Goal: Find contact information: Find contact information

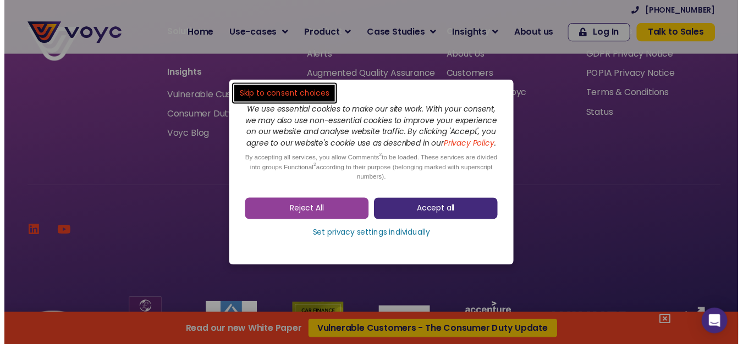
scroll to position [3536, 0]
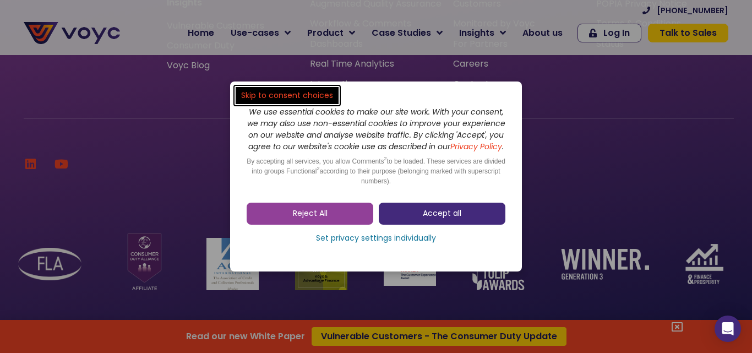
click at [482, 218] on link "Accept all" at bounding box center [442, 214] width 127 height 22
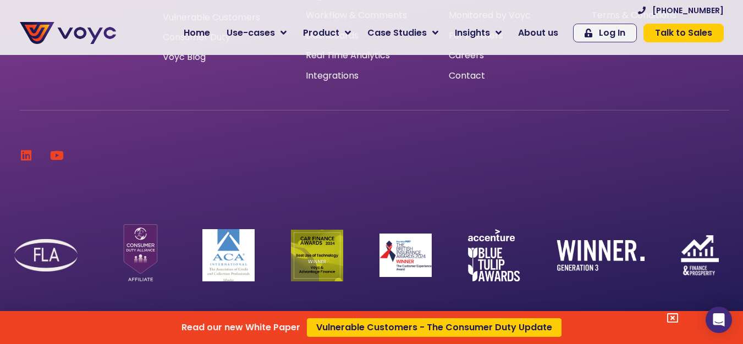
click at [477, 70] on div "Read our new White Paper Vulnerable Customers - The Consumer Duty Update" at bounding box center [371, 172] width 743 height 344
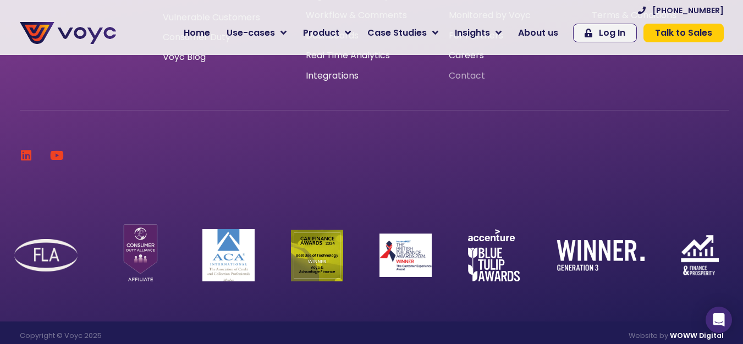
click at [471, 76] on span "Contact" at bounding box center [467, 76] width 36 height 0
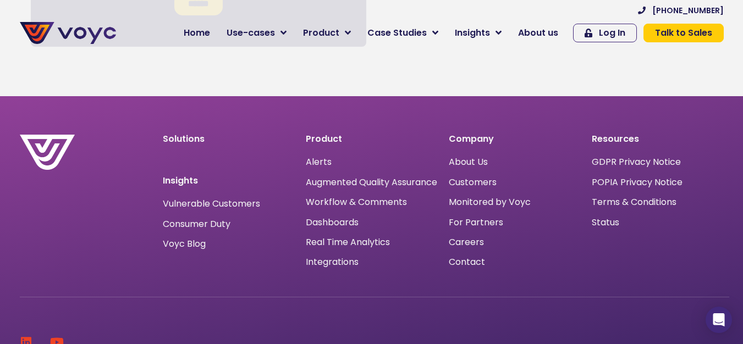
scroll to position [825, 0]
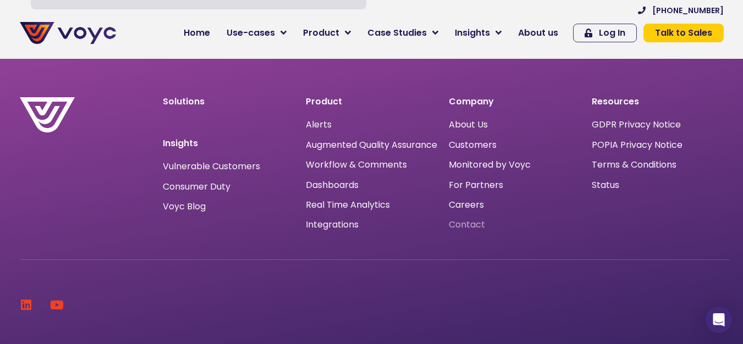
click at [469, 225] on span "Contact" at bounding box center [467, 225] width 36 height 0
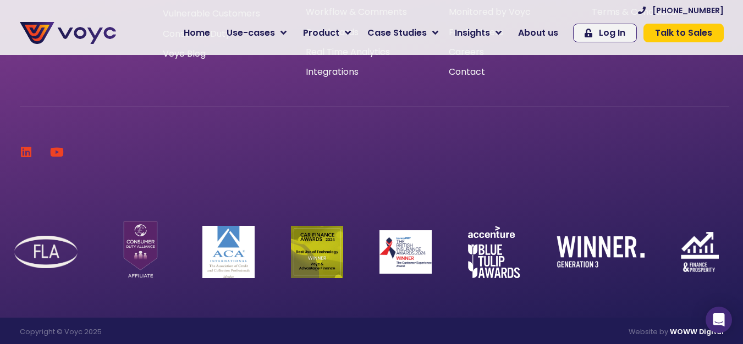
scroll to position [991, 0]
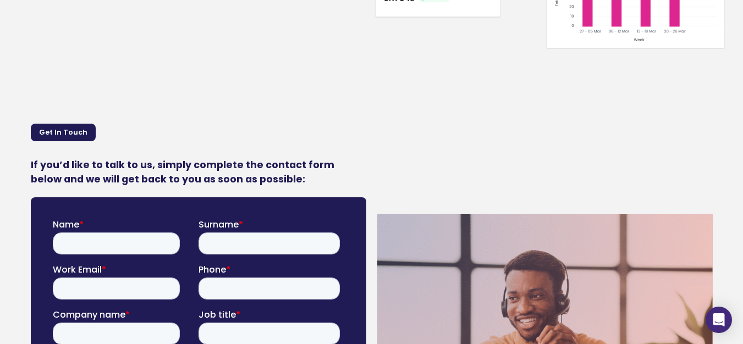
scroll to position [0, 8]
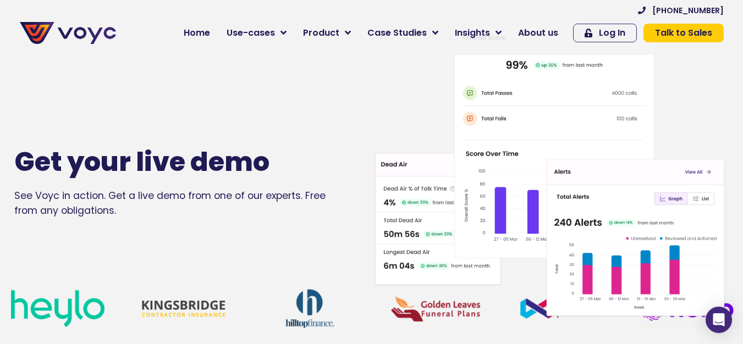
click at [692, 37] on span "Talk to Sales" at bounding box center [683, 33] width 57 height 9
